Goal: Check status: Check status

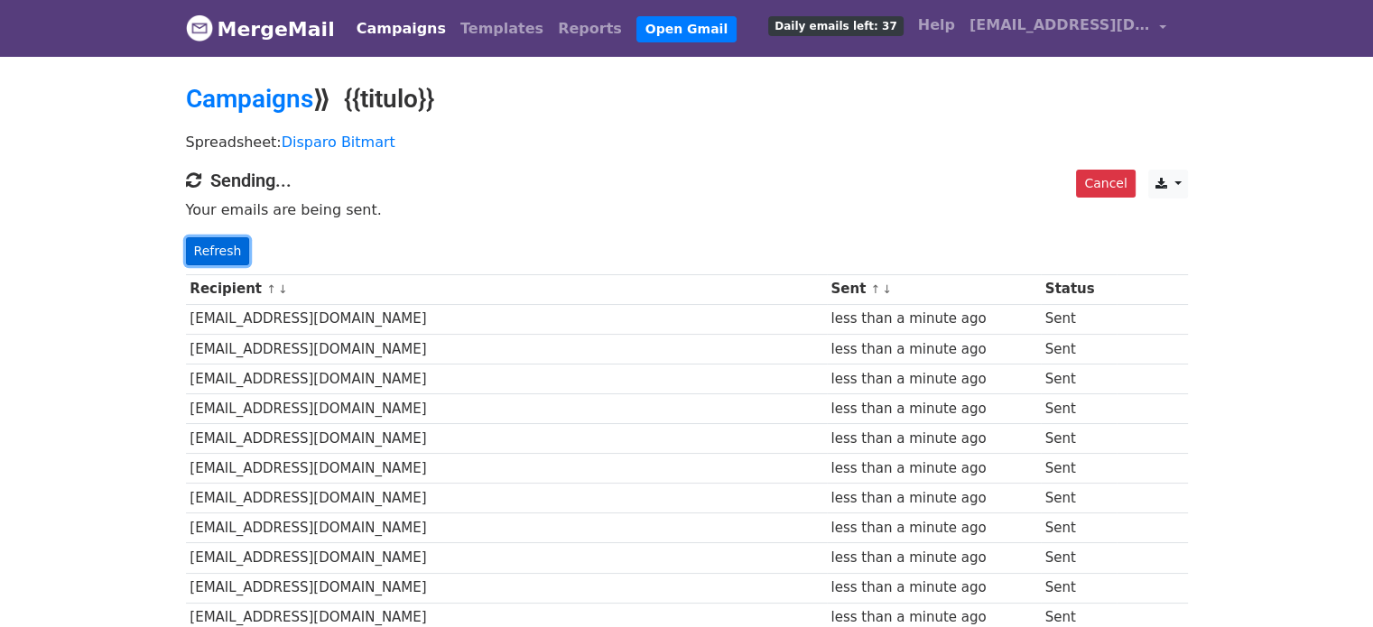
click at [208, 254] on link "Refresh" at bounding box center [218, 251] width 64 height 28
click at [204, 238] on link "Refresh" at bounding box center [218, 251] width 64 height 28
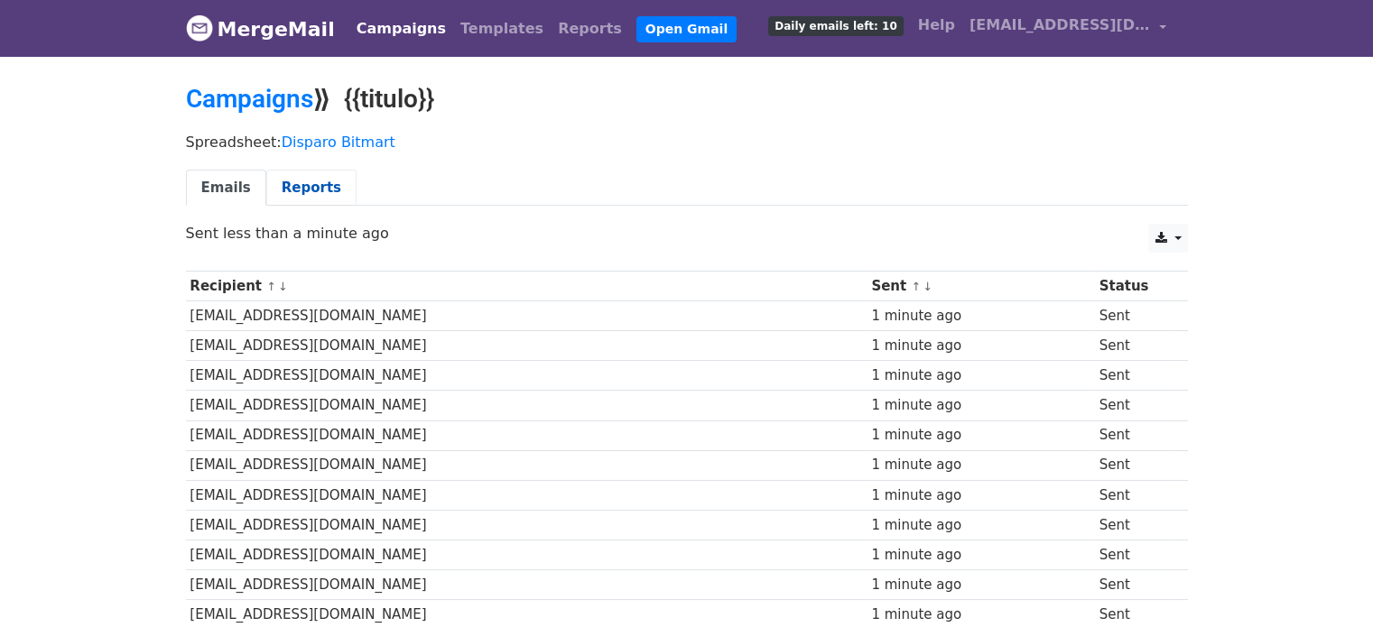
click at [268, 184] on link "Reports" at bounding box center [311, 188] width 90 height 37
